Goal: Task Accomplishment & Management: Use online tool/utility

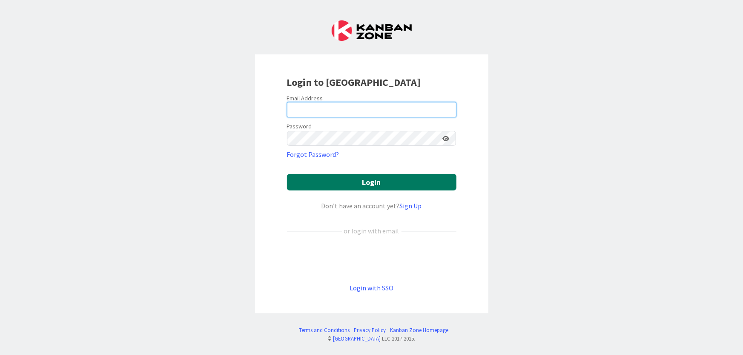
type input "[EMAIL_ADDRESS][DOMAIN_NAME]"
click at [379, 183] on button "Login" at bounding box center [371, 182] width 169 height 17
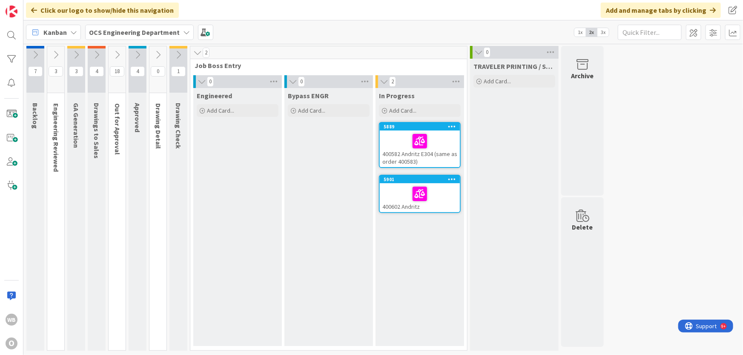
click at [34, 52] on icon at bounding box center [35, 54] width 9 height 9
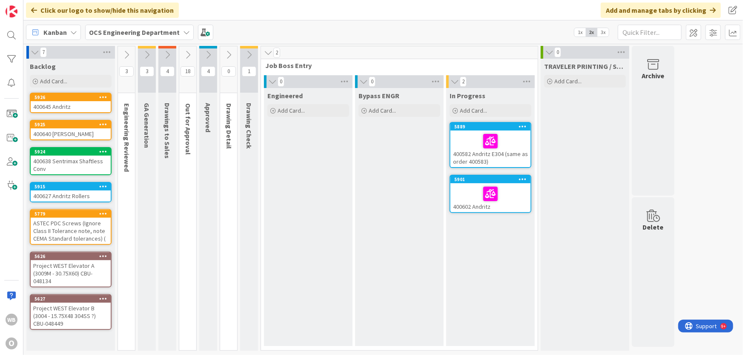
click at [34, 52] on icon at bounding box center [34, 52] width 9 height 9
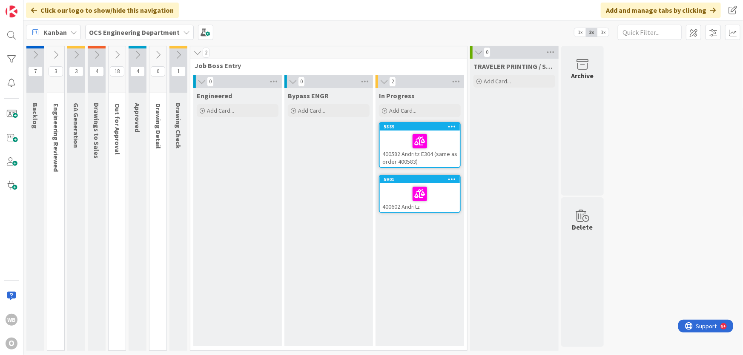
click at [55, 53] on icon at bounding box center [55, 54] width 9 height 9
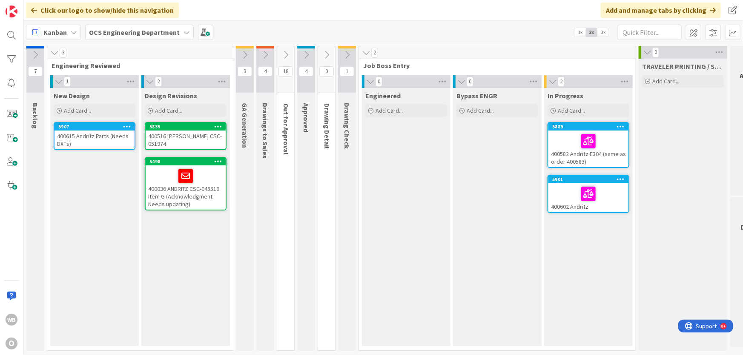
click at [53, 53] on icon at bounding box center [54, 53] width 9 height 9
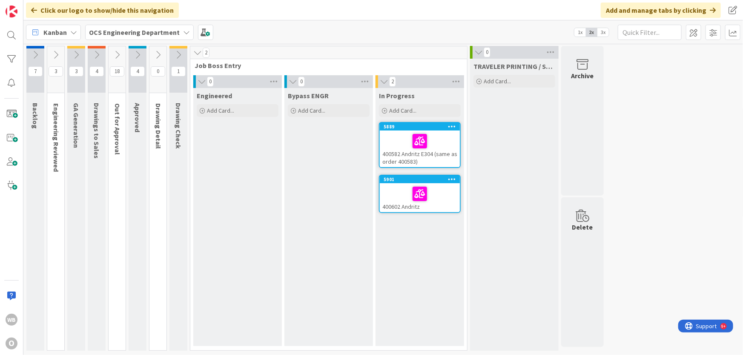
click at [73, 52] on icon at bounding box center [76, 54] width 9 height 9
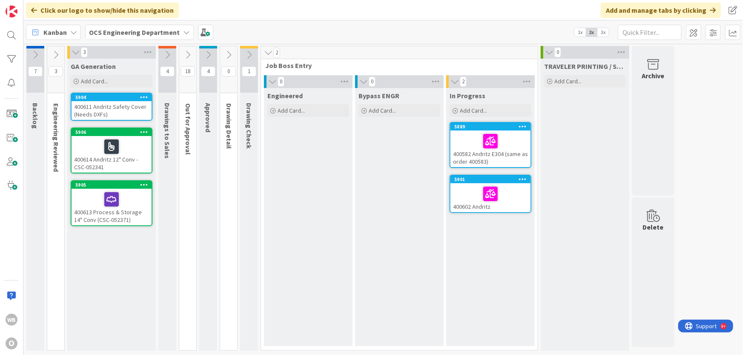
click at [73, 52] on icon at bounding box center [75, 52] width 9 height 9
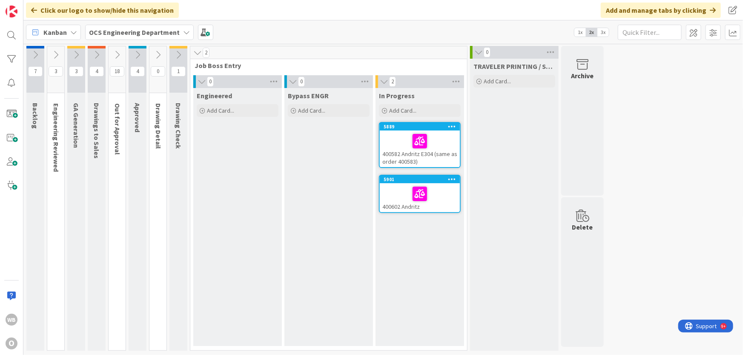
click at [95, 54] on icon at bounding box center [96, 54] width 9 height 9
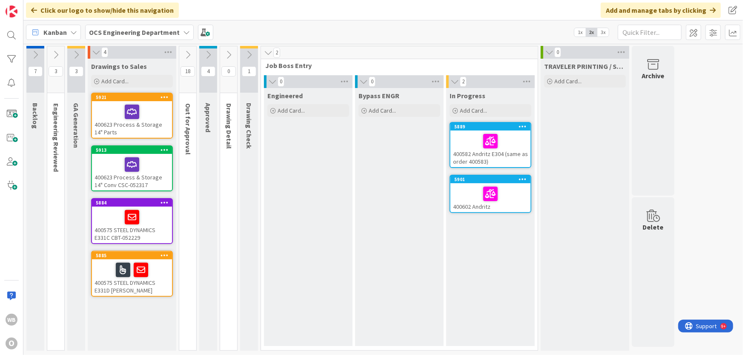
click at [97, 51] on icon at bounding box center [96, 52] width 9 height 9
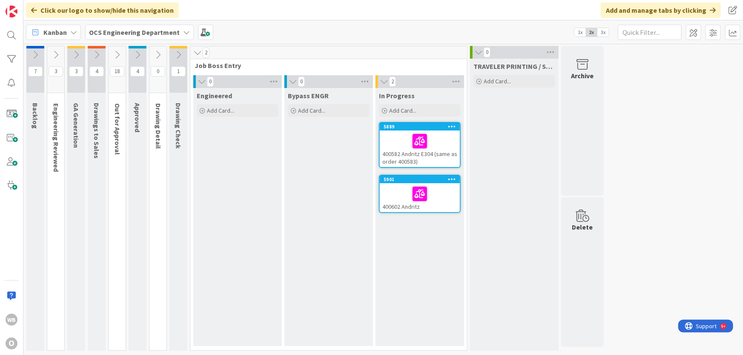
click at [119, 52] on icon at bounding box center [116, 54] width 9 height 9
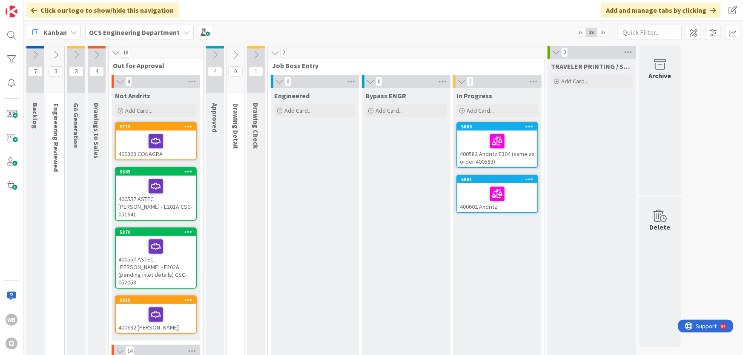
click at [119, 82] on icon at bounding box center [119, 81] width 9 height 9
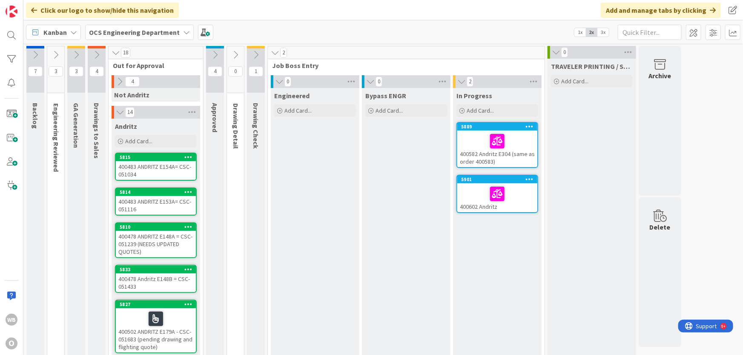
click at [119, 80] on icon at bounding box center [119, 81] width 9 height 9
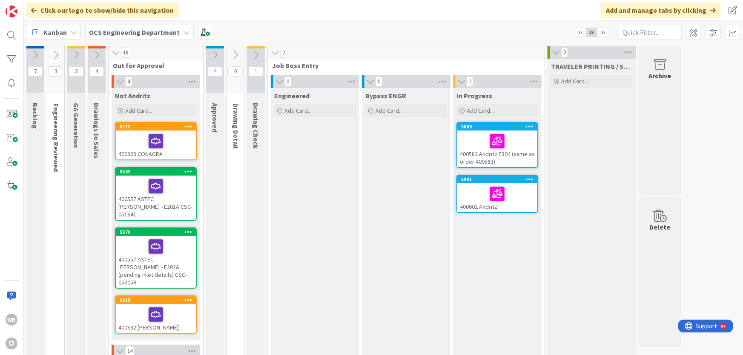
click at [119, 83] on icon at bounding box center [119, 81] width 9 height 9
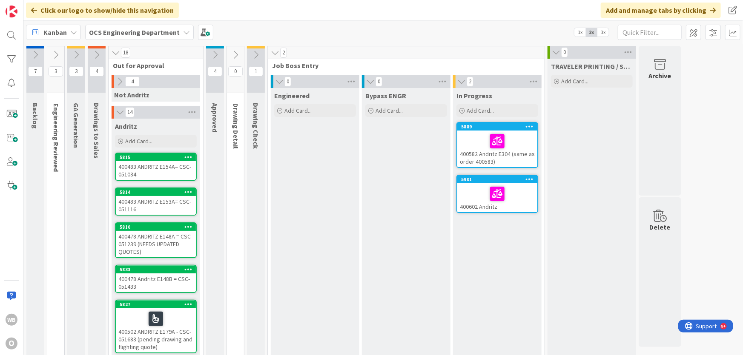
click at [119, 111] on icon at bounding box center [119, 112] width 9 height 9
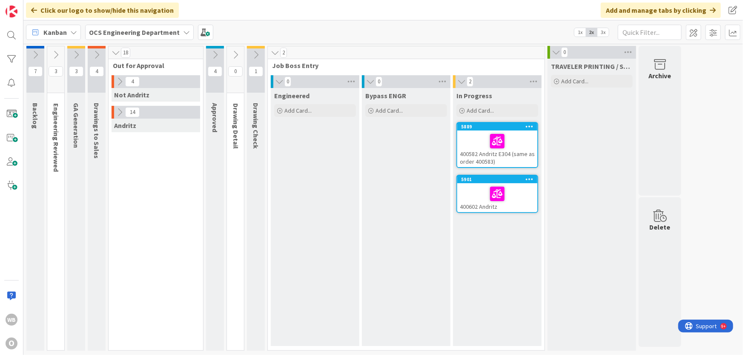
click at [114, 54] on icon at bounding box center [115, 53] width 9 height 9
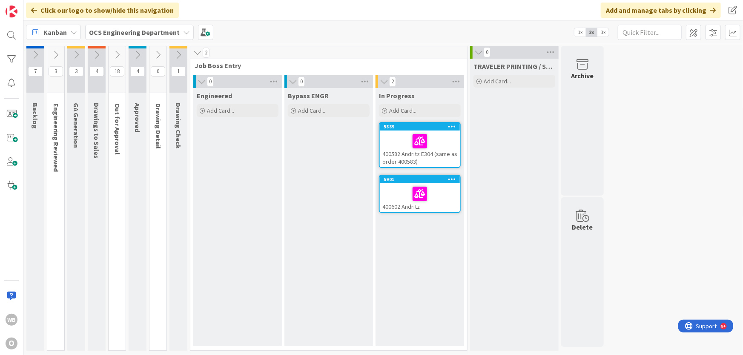
click at [137, 54] on icon at bounding box center [137, 54] width 9 height 9
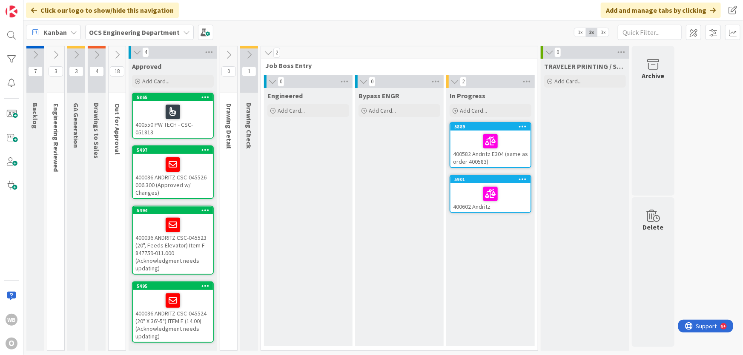
click at [137, 54] on icon at bounding box center [136, 52] width 9 height 9
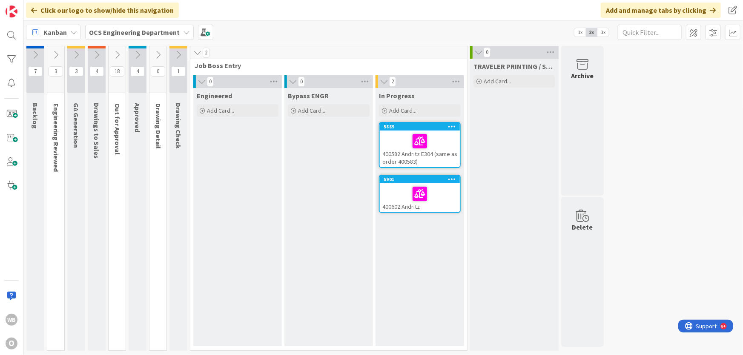
click at [159, 52] on icon at bounding box center [157, 54] width 9 height 9
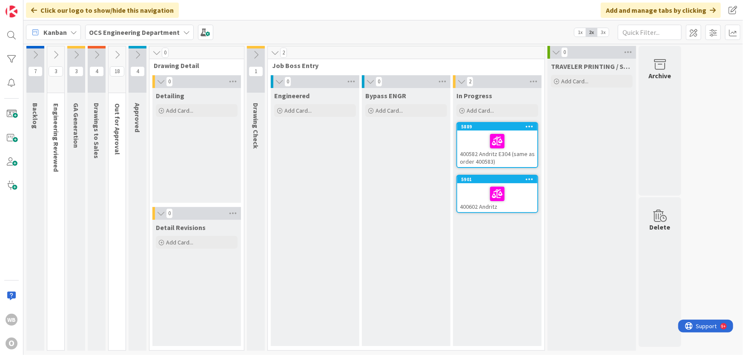
click at [156, 52] on icon at bounding box center [156, 53] width 9 height 9
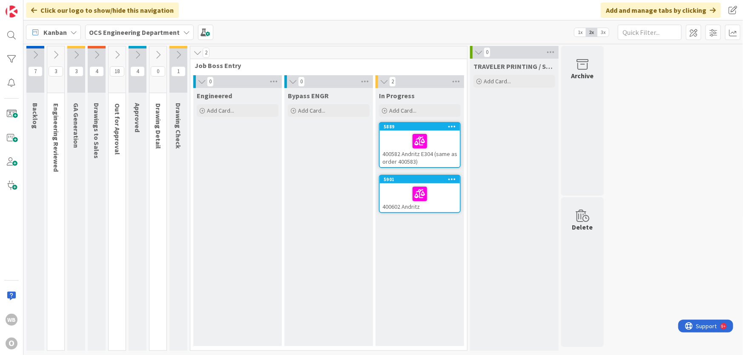
click at [178, 54] on icon at bounding box center [178, 54] width 9 height 9
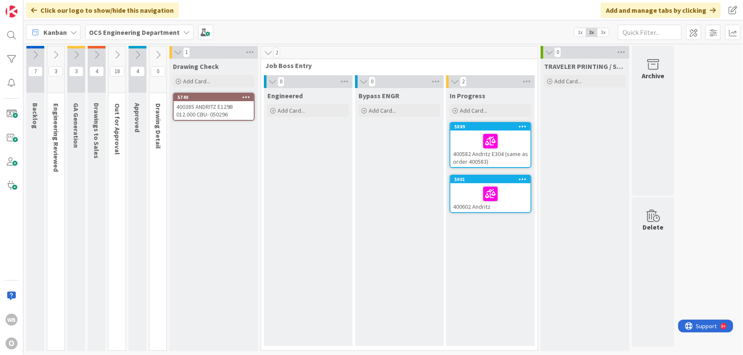
click at [176, 52] on icon at bounding box center [177, 52] width 9 height 9
